Goal: Use online tool/utility: Utilize a website feature to perform a specific function

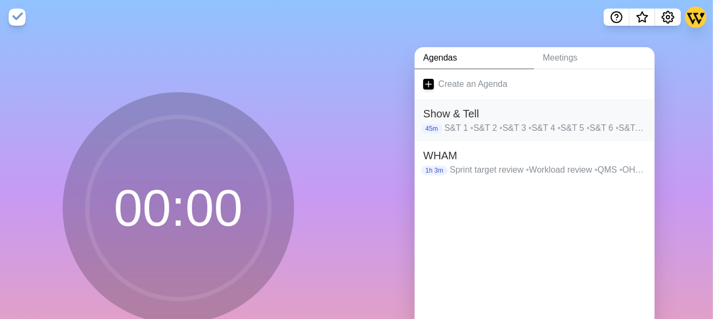
click at [500, 131] on span "•" at bounding box center [500, 127] width 3 height 9
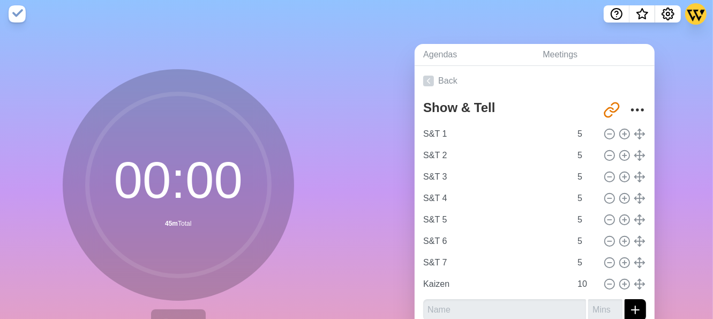
scroll to position [80, 0]
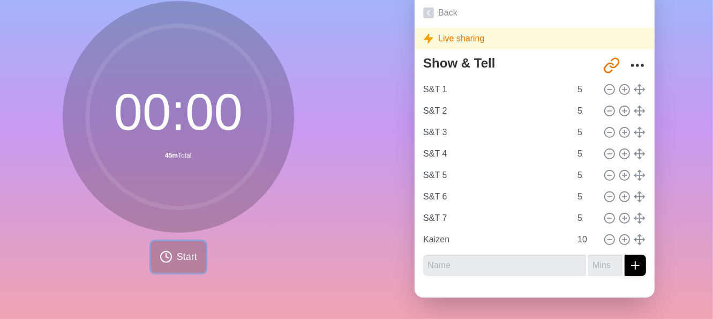
click at [177, 250] on span "Start" at bounding box center [187, 257] width 20 height 14
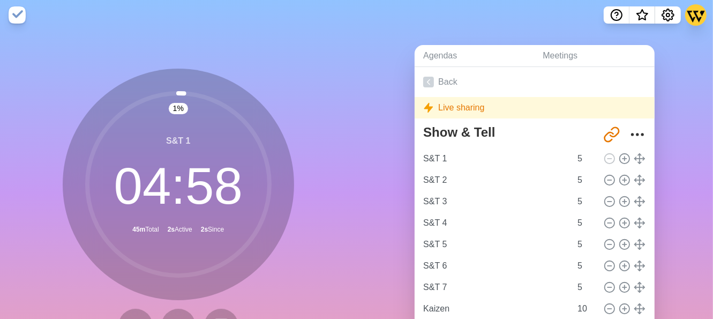
scroll to position [0, 0]
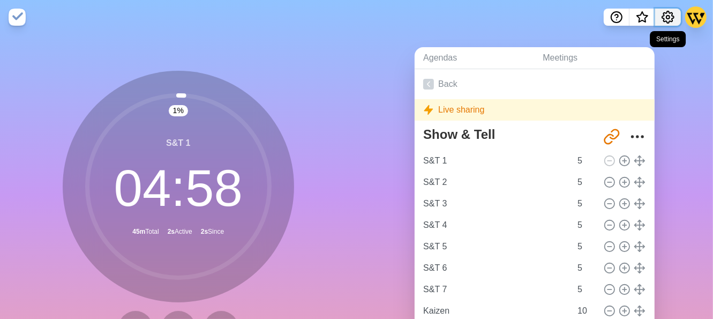
click at [664, 12] on icon "Settings" at bounding box center [668, 17] width 12 height 12
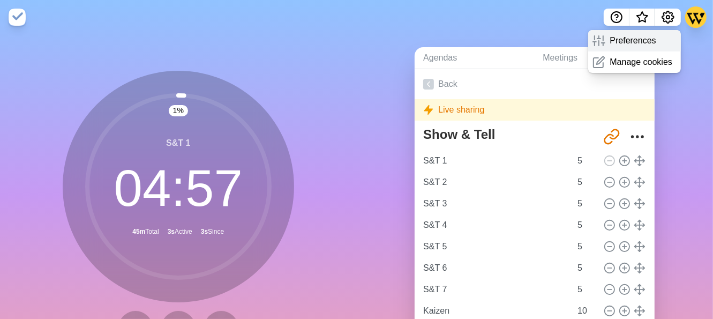
click at [626, 46] on p "Preferences" at bounding box center [633, 40] width 46 height 13
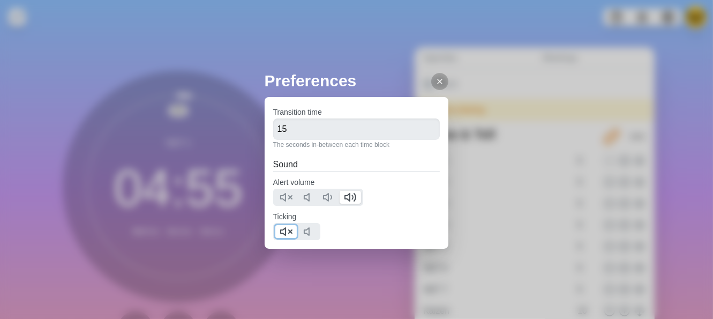
click at [285, 232] on icon at bounding box center [286, 231] width 13 height 13
click at [435, 80] on icon at bounding box center [439, 81] width 9 height 9
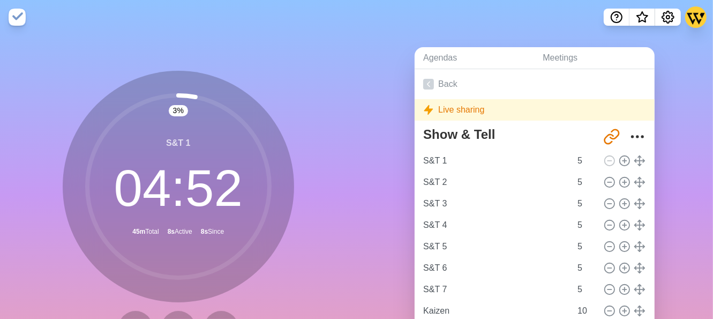
scroll to position [54, 0]
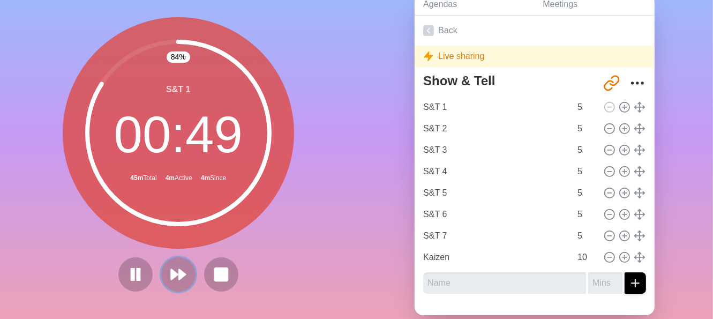
drag, startPoint x: 175, startPoint y: 283, endPoint x: 174, endPoint y: 288, distance: 5.6
click at [175, 284] on button at bounding box center [178, 274] width 34 height 34
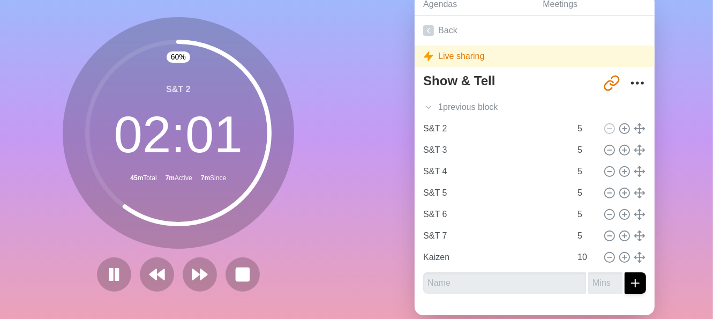
click at [71, 202] on icon at bounding box center [178, 133] width 214 height 214
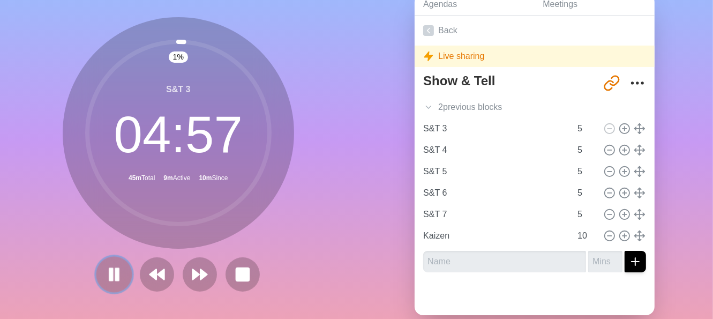
click at [116, 274] on rect at bounding box center [117, 274] width 3 height 12
click at [113, 283] on icon at bounding box center [114, 274] width 18 height 18
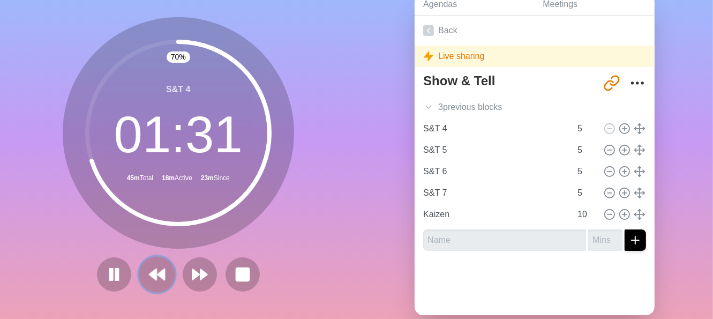
click at [167, 275] on button at bounding box center [157, 274] width 36 height 36
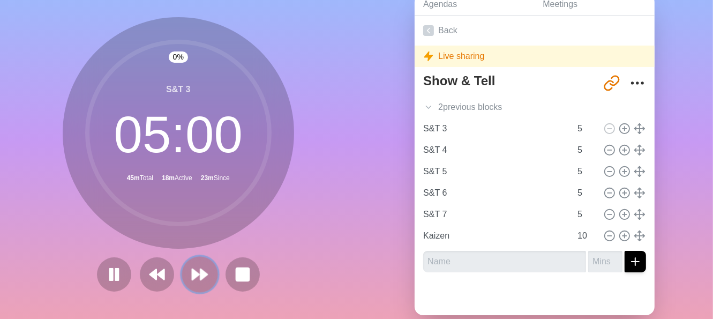
click at [196, 283] on icon at bounding box center [200, 274] width 18 height 18
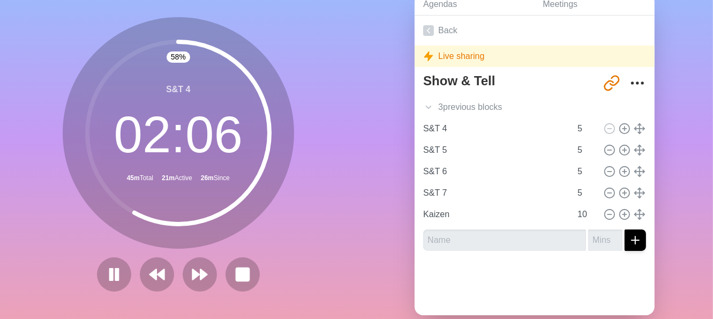
click at [313, 204] on div "58 % S&T 4 02 : 06 45m Total 21m Active 26m Since" at bounding box center [178, 159] width 357 height 356
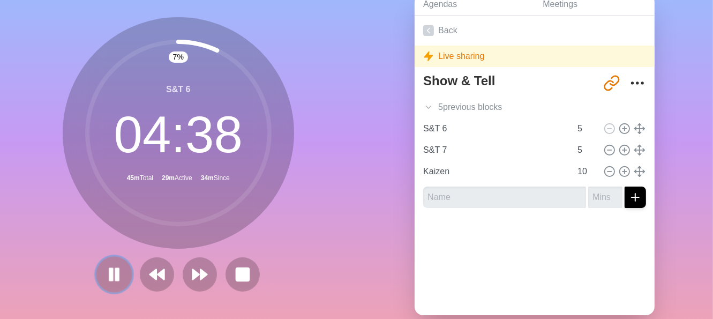
click at [111, 282] on icon at bounding box center [114, 274] width 18 height 18
click at [10, 132] on div "7 % S&T 6 04 : 38 45m Total 29m Active 40m Since" at bounding box center [178, 159] width 357 height 356
click at [112, 273] on polygon at bounding box center [114, 273] width 11 height 13
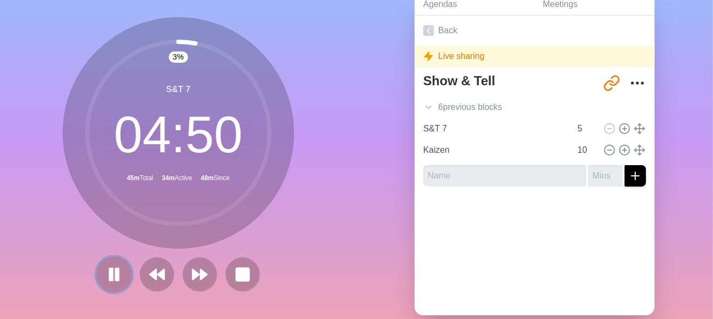
click at [109, 275] on rect at bounding box center [110, 274] width 3 height 12
